Goal: Information Seeking & Learning: Learn about a topic

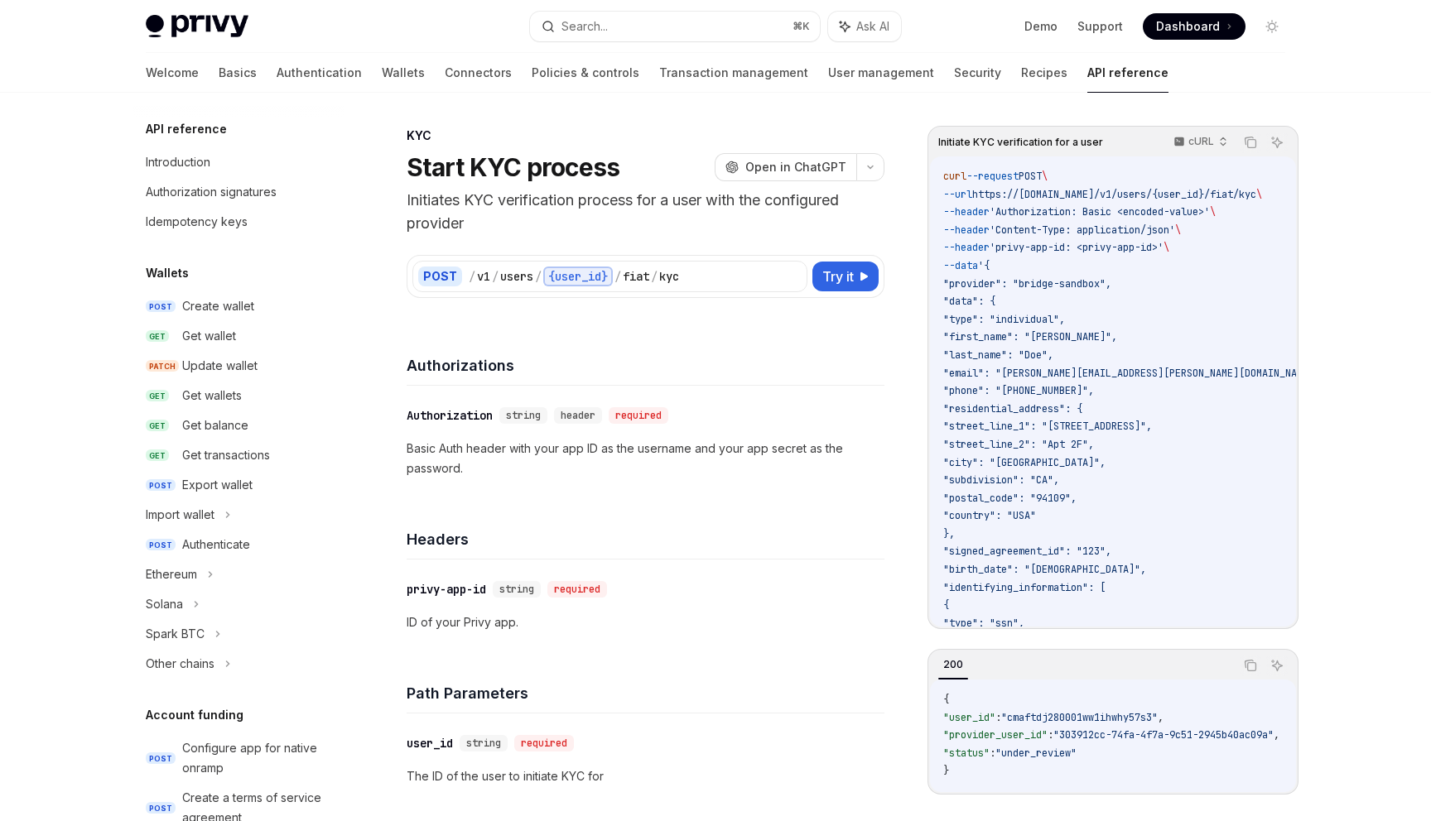
scroll to position [421, 0]
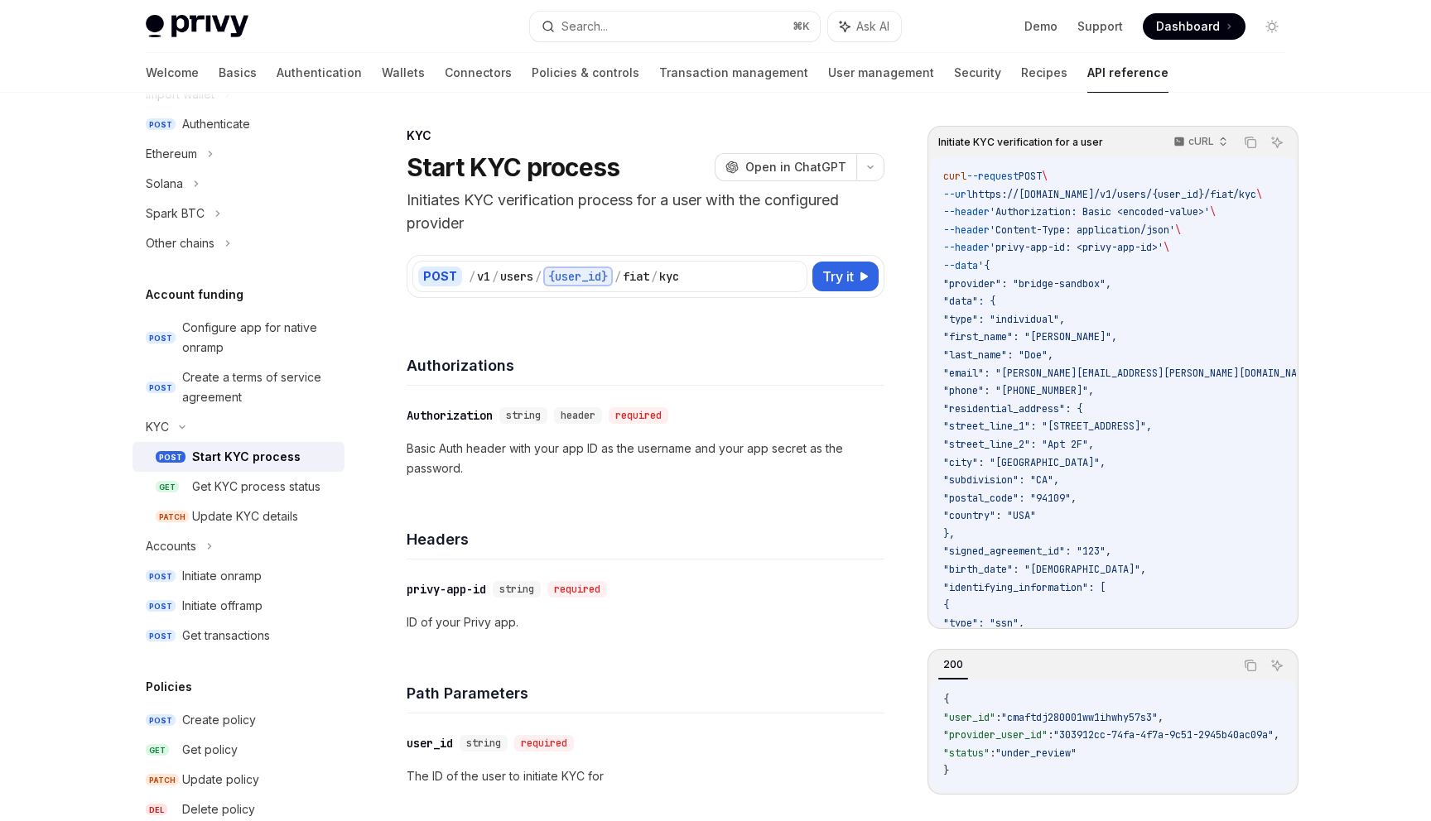
click at [219, 27] on img at bounding box center [197, 26] width 103 height 23
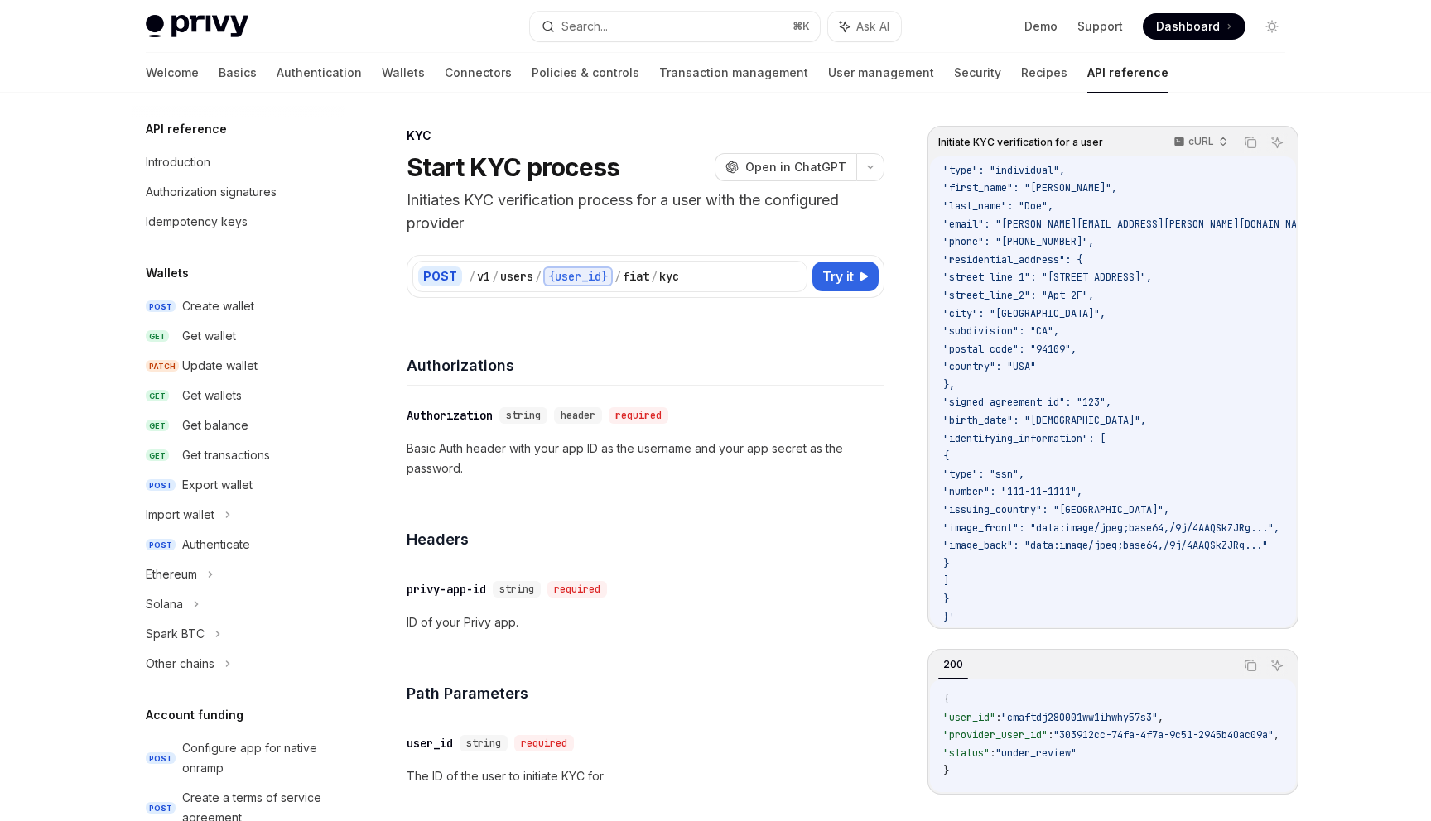
click at [213, 39] on div "Privy Docs home page Search... ⌘ K Ask AI Demo Support Dashboard Dashboard Sear…" at bounding box center [715, 26] width 1139 height 53
click at [209, 32] on img at bounding box center [197, 26] width 103 height 23
type textarea "*"
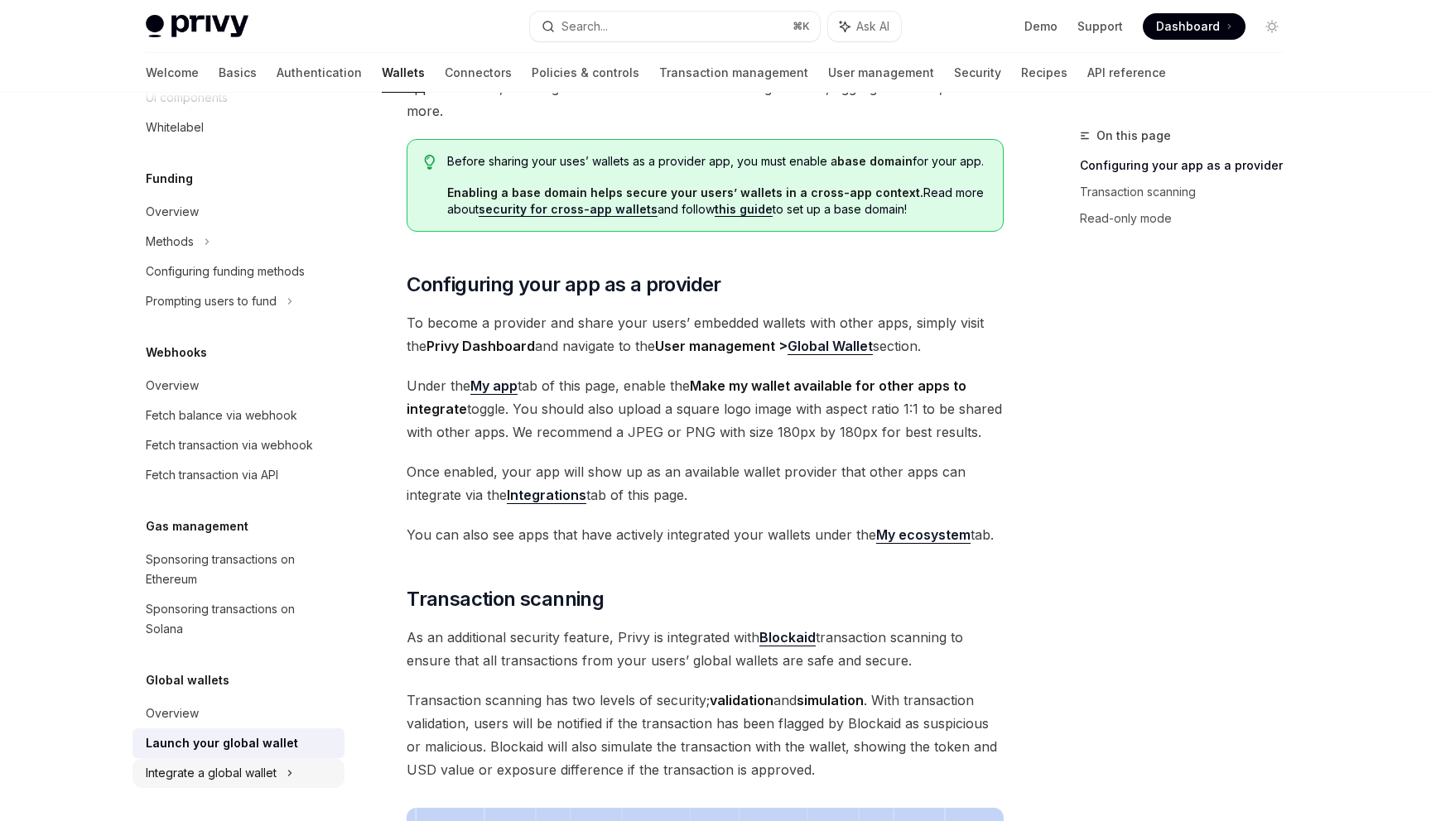
click at [281, 23] on div "Integrate a global wallet" at bounding box center [238, 8] width 212 height 30
type textarea "*"
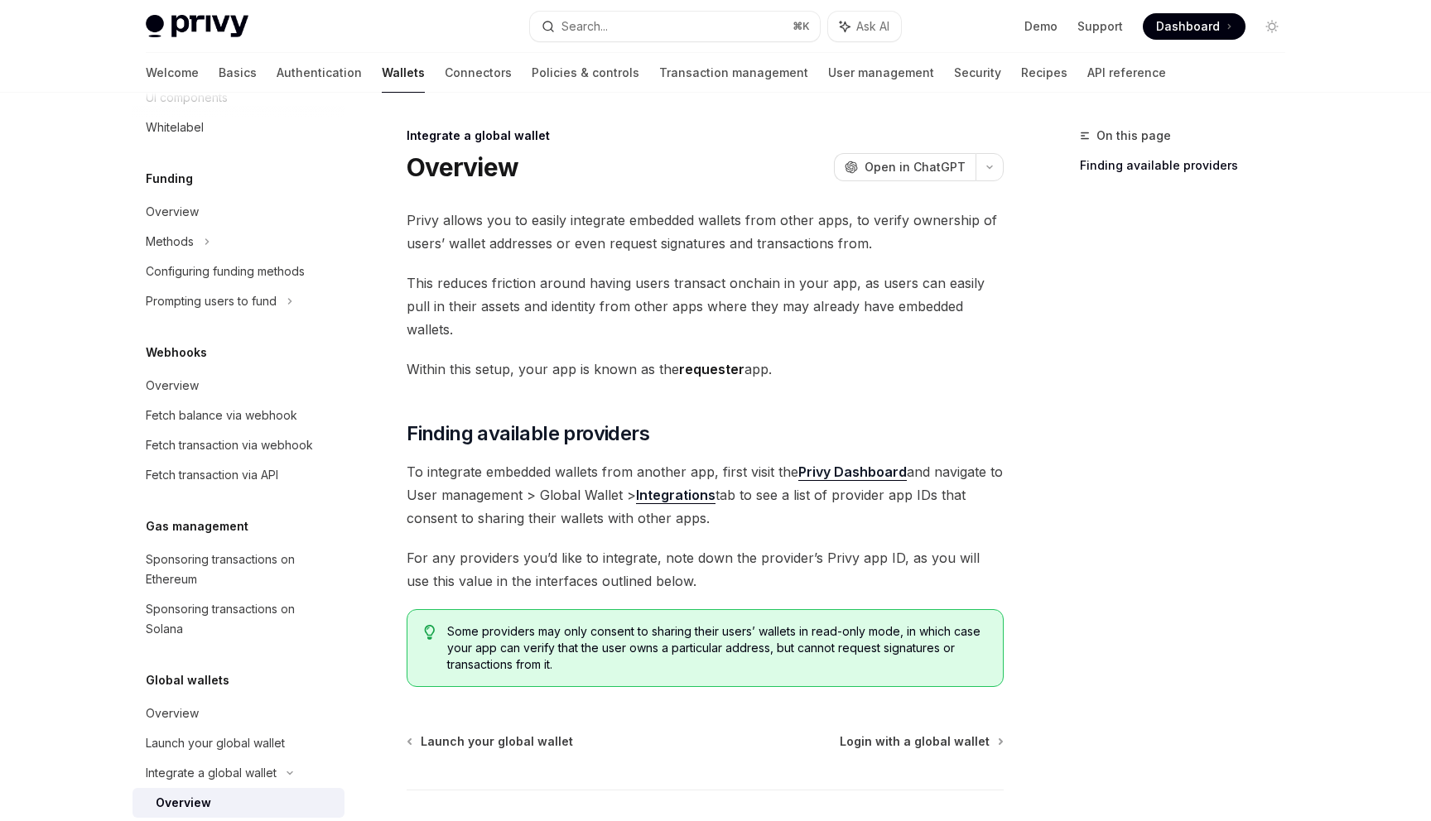
scroll to position [5, 0]
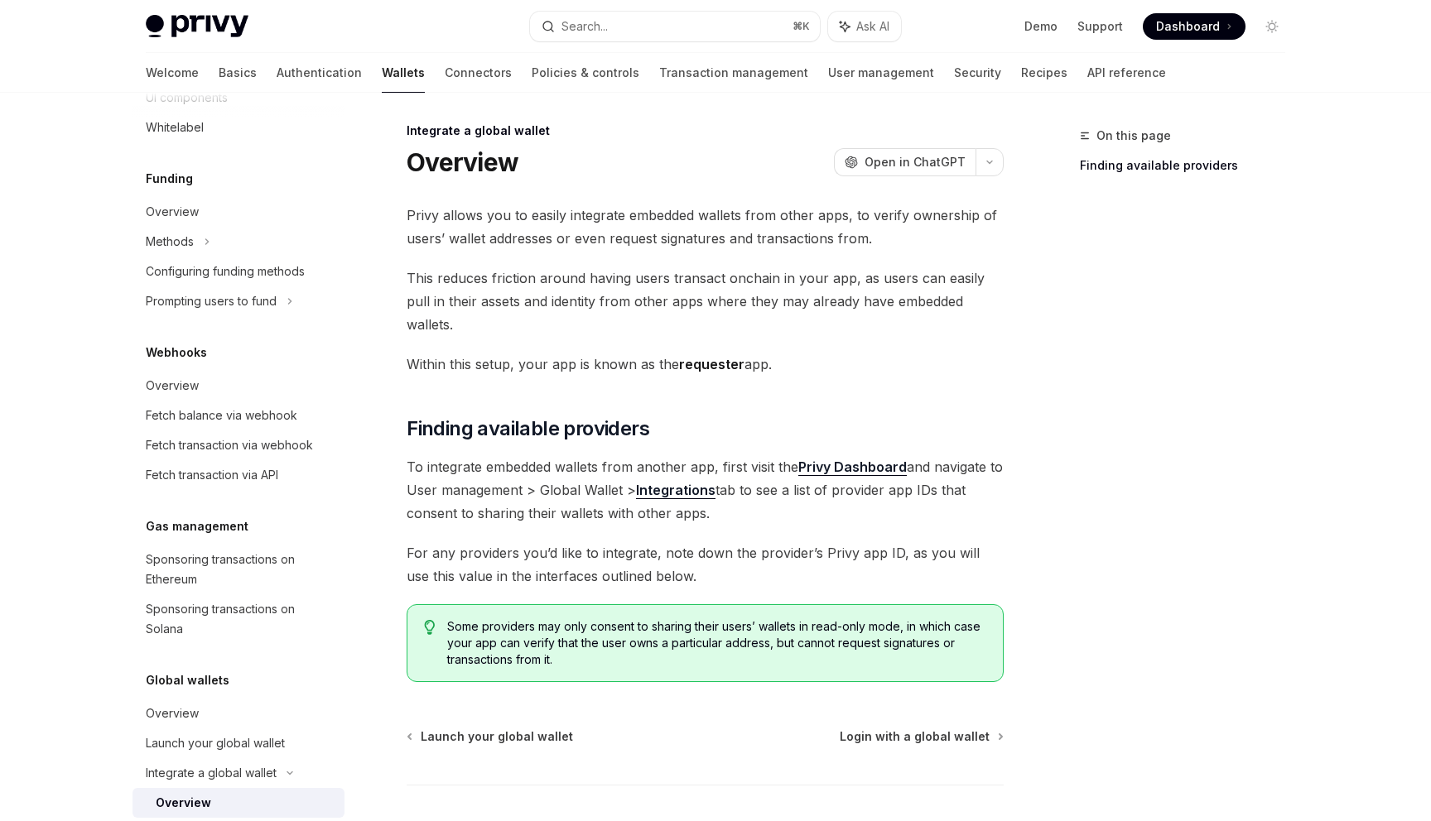
click at [656, 482] on strong "Integrations" at bounding box center [675, 490] width 79 height 17
